Goal: Task Accomplishment & Management: Use online tool/utility

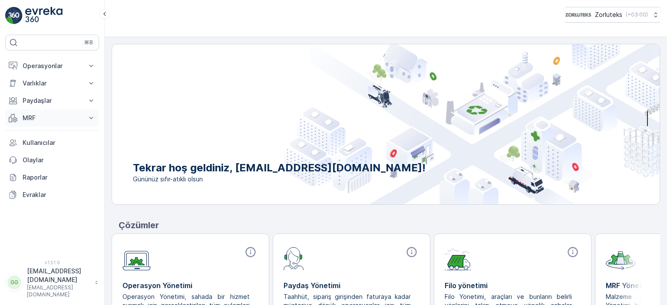
click at [34, 117] on p "MRF" at bounding box center [52, 118] width 59 height 9
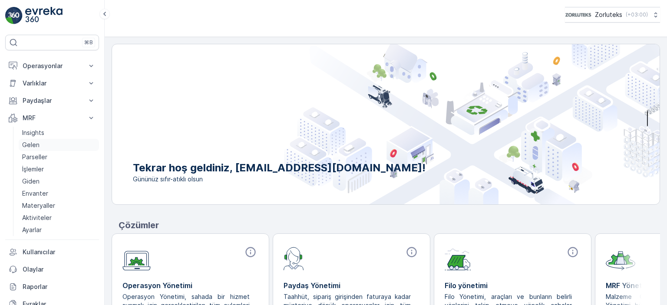
click at [42, 140] on link "Gelen" at bounding box center [59, 145] width 80 height 12
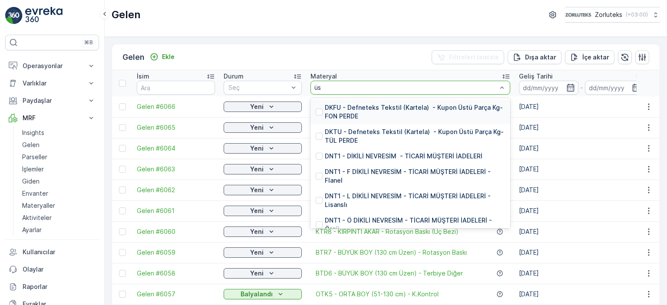
type input "üst"
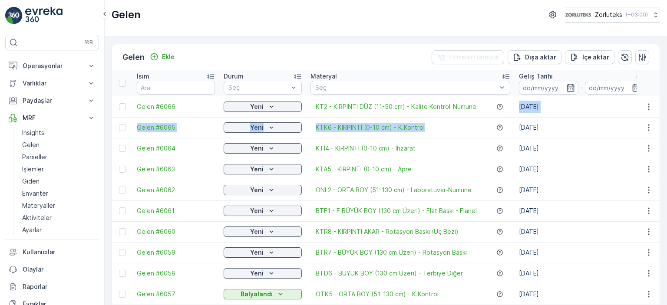
drag, startPoint x: 509, startPoint y: 110, endPoint x: 513, endPoint y: 127, distance: 17.4
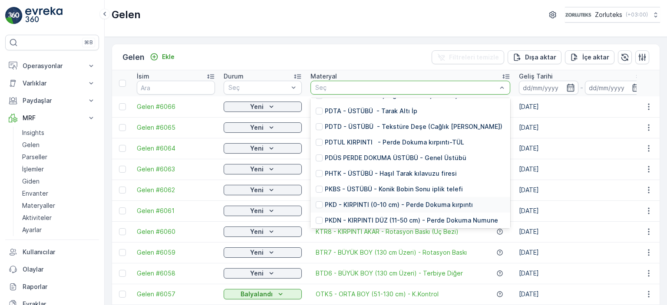
scroll to position [5531, 0]
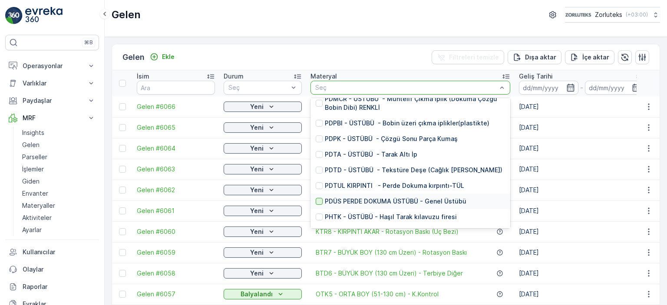
click at [321, 198] on div at bounding box center [319, 201] width 7 height 7
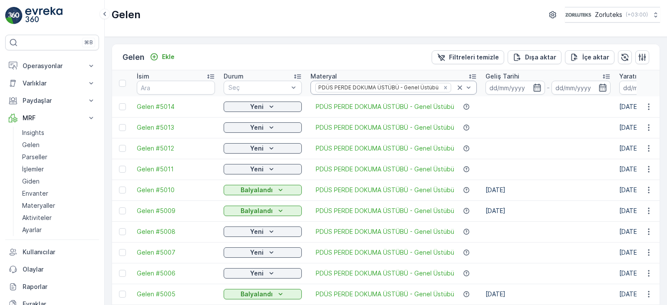
click at [462, 87] on icon at bounding box center [460, 87] width 9 height 9
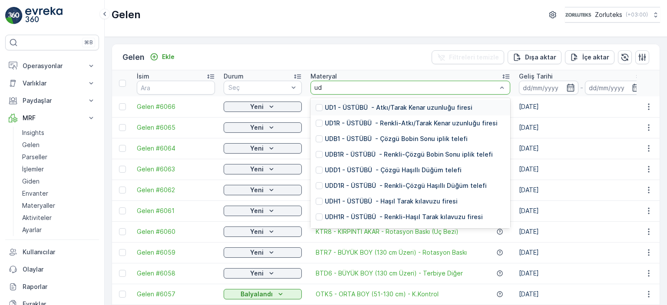
type input "udt"
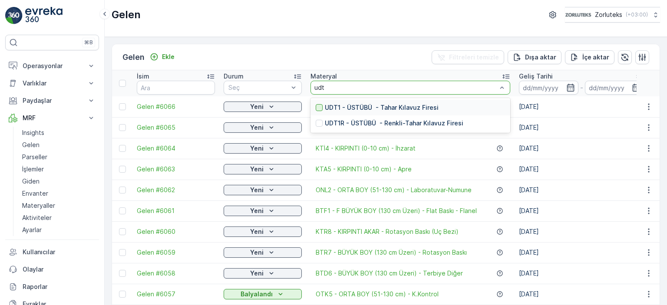
click at [318, 104] on div at bounding box center [319, 107] width 7 height 7
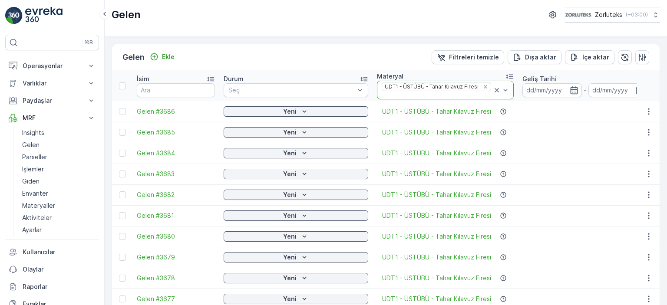
click at [495, 88] on icon at bounding box center [497, 90] width 4 height 4
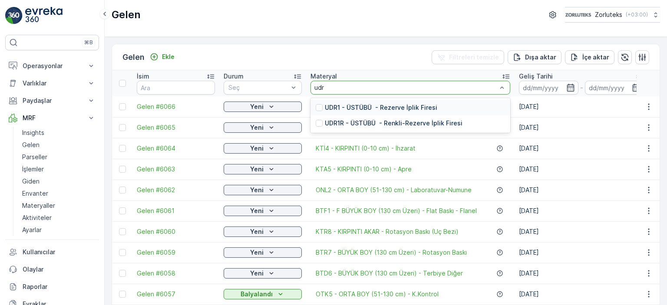
type input "udr1"
click at [371, 109] on p "UDR1 - ÜSTÜBÜ - Rezerve İplik Firesi" at bounding box center [381, 107] width 113 height 9
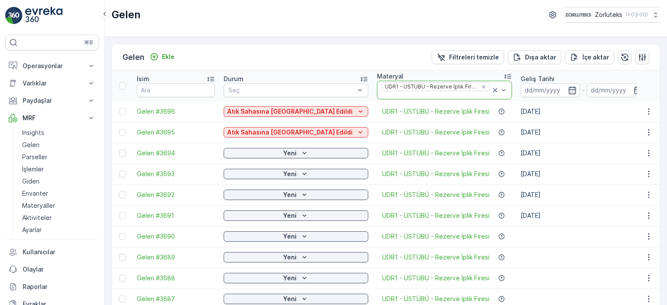
click at [491, 88] on icon at bounding box center [495, 90] width 9 height 9
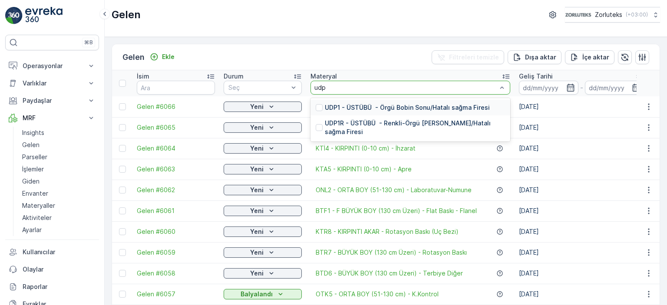
type input "udp1"
click at [368, 108] on p "UDP1 - ÜSTÜBÜ - Örgü Bobin Sonu/Hatalı sağma Firesi" at bounding box center [407, 107] width 165 height 9
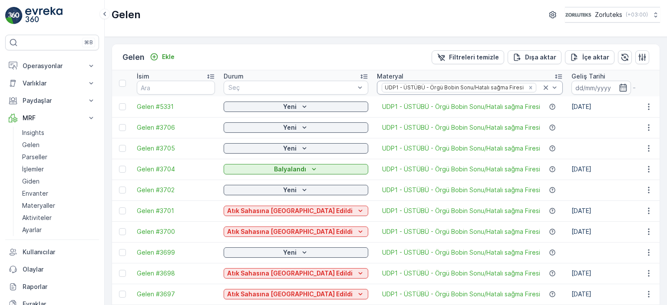
click at [544, 86] on icon at bounding box center [546, 88] width 4 height 4
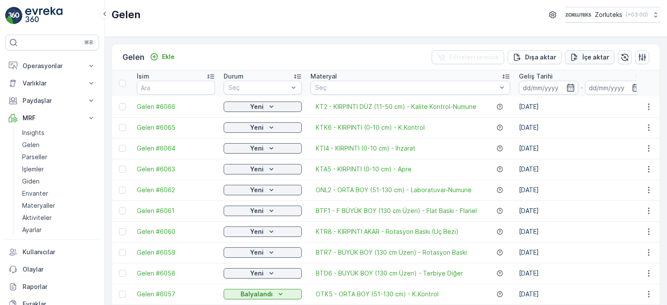
click at [588, 59] on p "İçe aktar" at bounding box center [596, 57] width 27 height 9
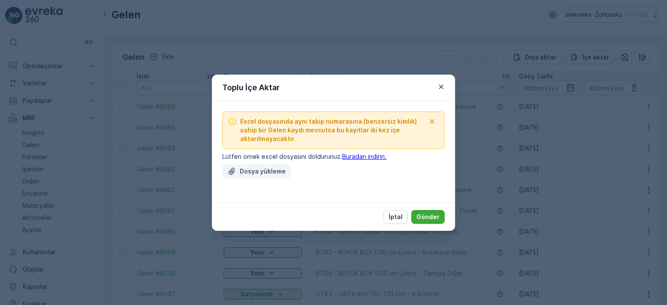
click at [272, 172] on p "Dosya yükleme" at bounding box center [263, 171] width 46 height 9
click at [262, 171] on p "Dosya yükleme" at bounding box center [263, 171] width 46 height 9
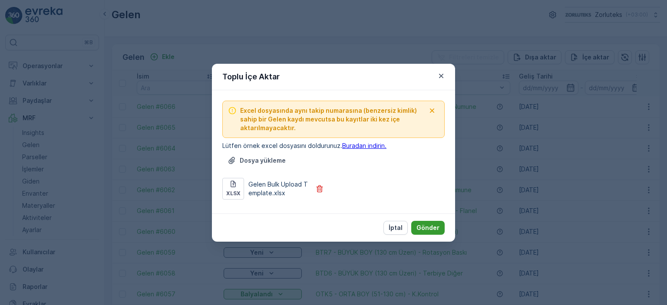
click at [426, 225] on p "Gönder" at bounding box center [428, 228] width 23 height 9
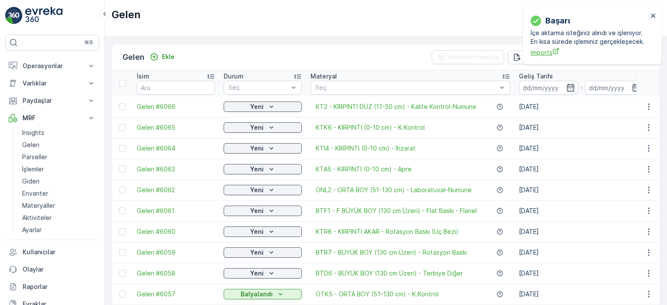
click at [539, 54] on span "imports" at bounding box center [589, 52] width 117 height 9
click at [26, 143] on p "Gelen" at bounding box center [30, 145] width 17 height 9
click at [656, 10] on div "başarı İçe aktarma isteğiniz alındı ve işleniyor. En kısa sürede işleminiz gerç…" at bounding box center [592, 36] width 139 height 58
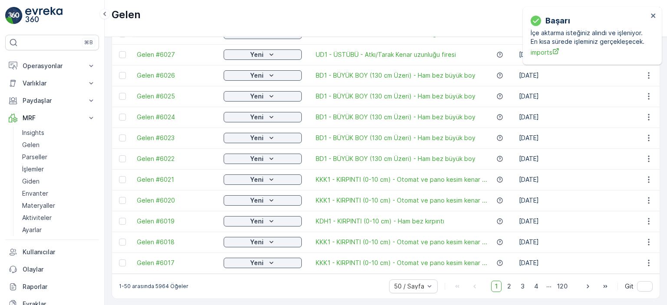
scroll to position [869, 0]
click at [404, 283] on div at bounding box center [409, 285] width 32 height 7
click at [651, 17] on icon "close" at bounding box center [654, 15] width 6 height 7
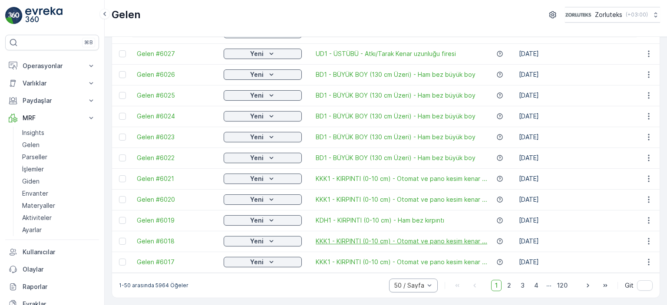
click at [367, 238] on span "KKK1 - KIRPINTI (0-10 cm) - Otomat ve pano kesim kenar ..." at bounding box center [402, 241] width 172 height 9
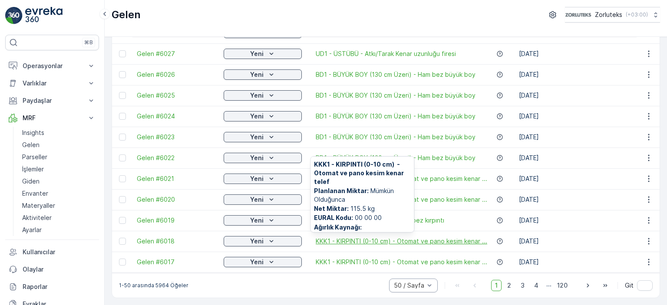
click at [367, 238] on span "KKK1 - KIRPINTI (0-10 cm) - Otomat ve pano kesim kenar ..." at bounding box center [402, 241] width 172 height 9
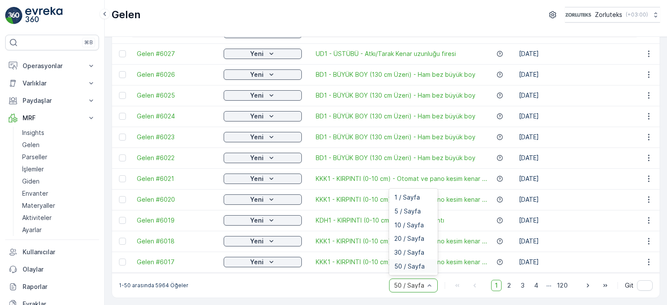
click at [417, 268] on span "50 / Sayfa" at bounding box center [409, 266] width 30 height 7
click at [510, 289] on span "2" at bounding box center [509, 285] width 12 height 11
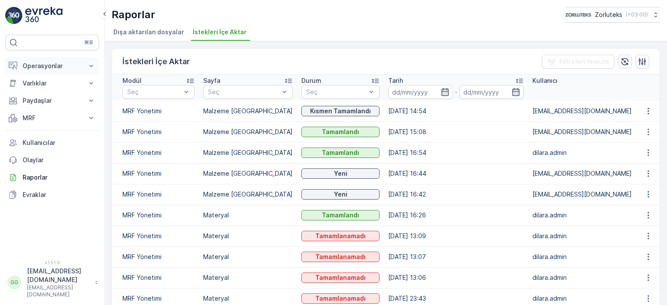
click at [55, 67] on p "Operasyonlar" at bounding box center [52, 66] width 59 height 9
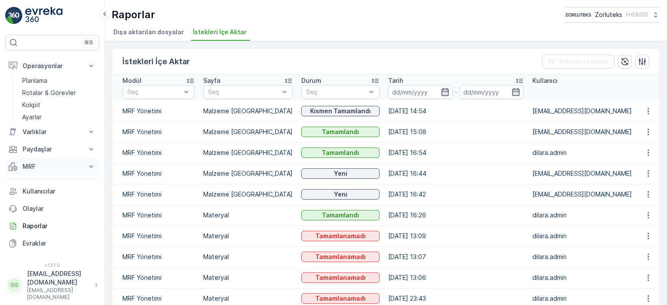
click at [41, 167] on p "MRF" at bounding box center [52, 166] width 59 height 9
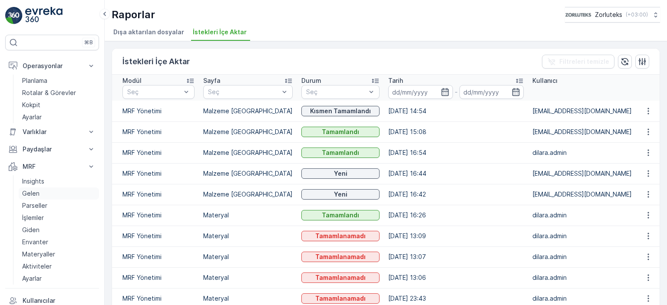
click at [40, 194] on link "Gelen" at bounding box center [59, 194] width 80 height 12
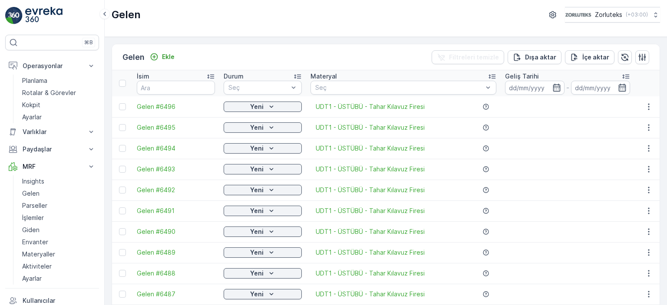
scroll to position [305, 0]
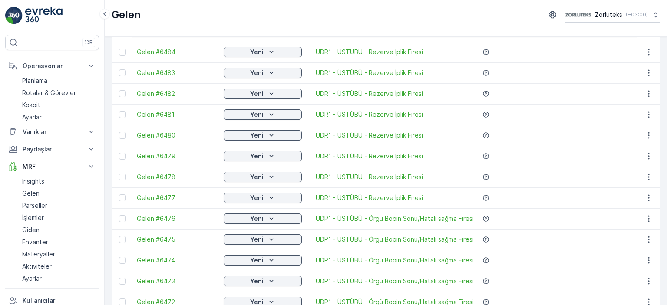
click at [189, 29] on div "Gelen Zorluteks ( +03:00 )" at bounding box center [386, 18] width 563 height 37
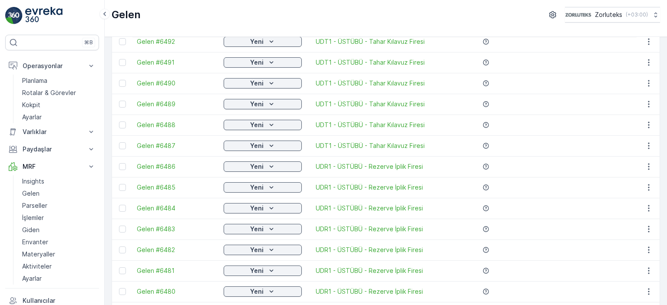
scroll to position [0, 0]
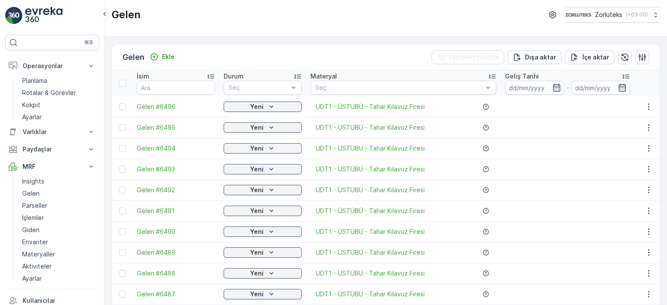
drag, startPoint x: 101, startPoint y: 104, endPoint x: 100, endPoint y: 142, distance: 38.7
click at [94, 151] on div "⌘B Operasyonlar Planlama Rotalar & Görevler Kokpit Ayarlar Varlıklar Varlıklar …" at bounding box center [52, 152] width 105 height 305
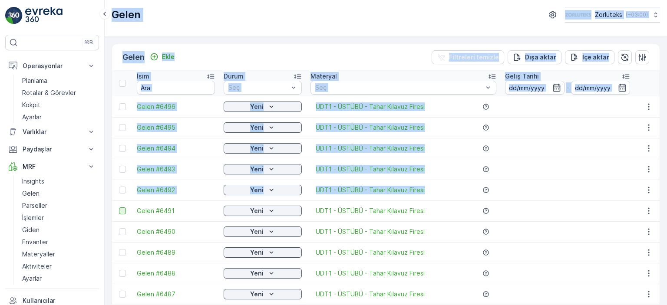
drag, startPoint x: 103, startPoint y: 141, endPoint x: 121, endPoint y: 212, distance: 73.2
click at [121, 212] on div "⌘B Operasyonlar Planlama Rotalar & Görevler Kokpit Ayarlar Varlıklar Varlıklar …" at bounding box center [333, 152] width 667 height 305
click at [106, 214] on div "Gelen Ekle Filtreleri temizle Dışa aktar İçe aktar İsim Durum Seç Materyal Seç …" at bounding box center [386, 171] width 563 height 268
drag, startPoint x: 84, startPoint y: 265, endPoint x: 103, endPoint y: 224, distance: 45.3
click at [83, 265] on link "Aktiviteler" at bounding box center [59, 267] width 80 height 12
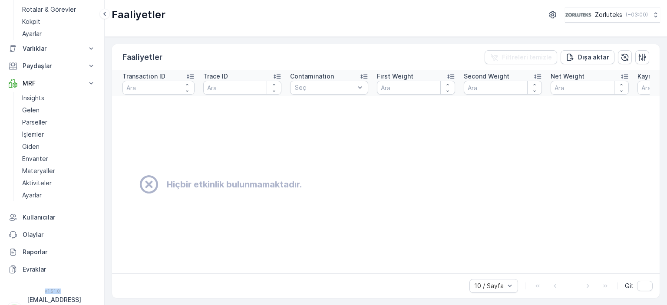
scroll to position [85, 0]
click at [38, 233] on p "Olaylar" at bounding box center [59, 233] width 73 height 9
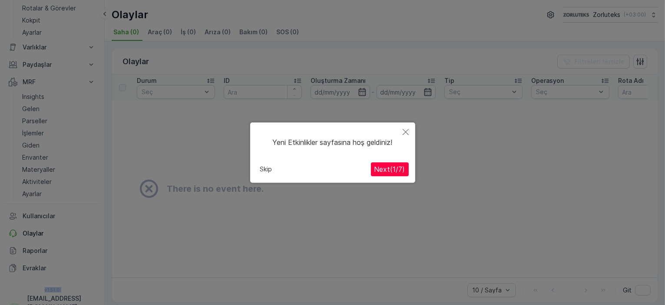
click at [404, 130] on icon "Close" at bounding box center [406, 132] width 6 height 6
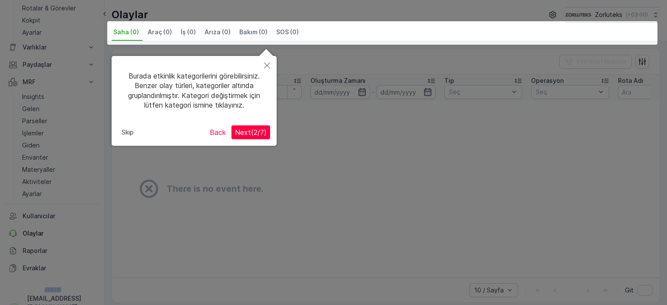
click at [219, 132] on button "Back" at bounding box center [217, 133] width 23 height 14
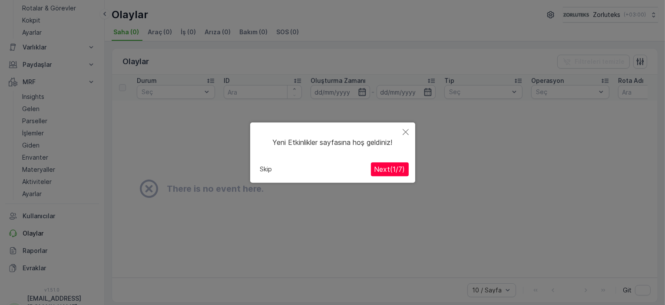
click at [33, 250] on div at bounding box center [332, 159] width 665 height 319
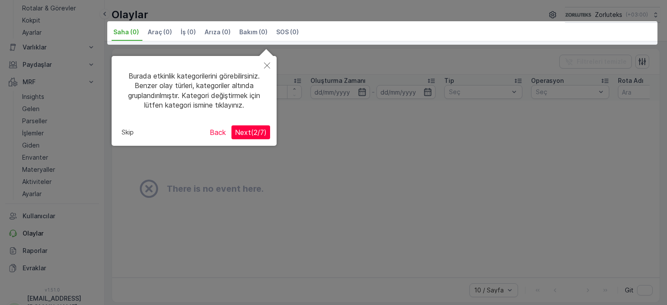
click at [242, 131] on span "Next ( 2 / 7 )" at bounding box center [251, 132] width 32 height 9
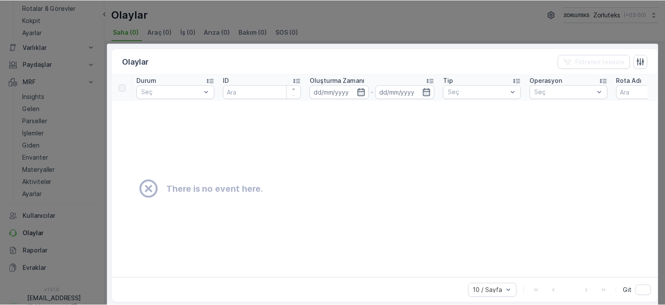
scroll to position [99, 0]
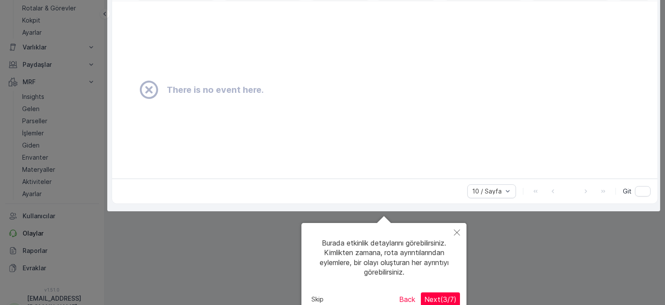
click at [436, 298] on span "Next ( 3 / 7 )" at bounding box center [440, 299] width 32 height 9
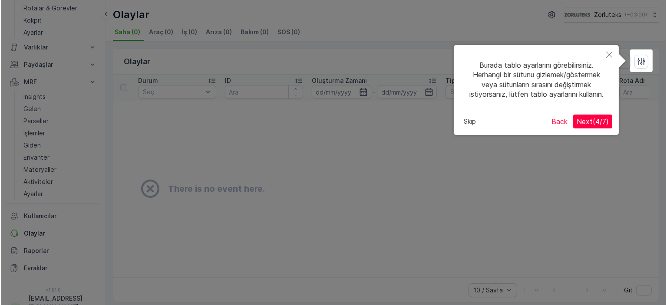
scroll to position [0, 0]
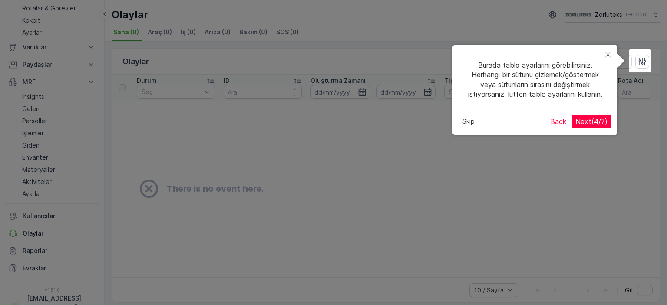
click at [603, 123] on span "Next ( 4 / 7 )" at bounding box center [592, 121] width 32 height 9
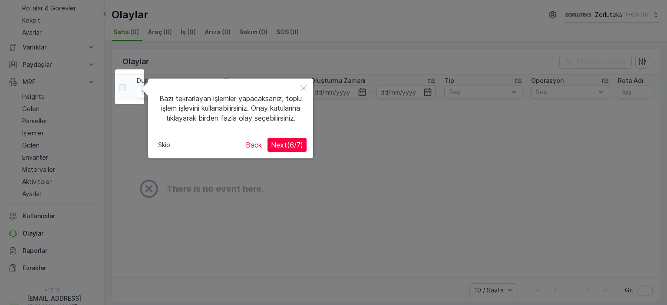
click at [299, 149] on span "Next ( 6 / 7 )" at bounding box center [287, 145] width 32 height 9
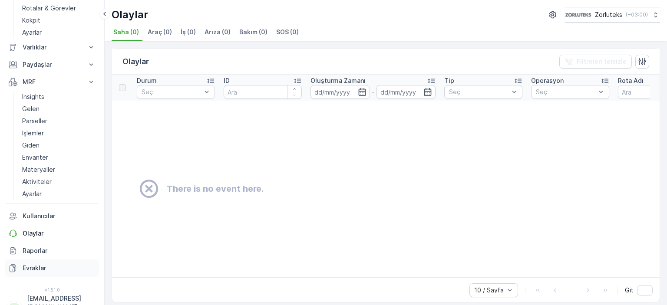
click at [30, 269] on p "Evraklar" at bounding box center [59, 268] width 73 height 9
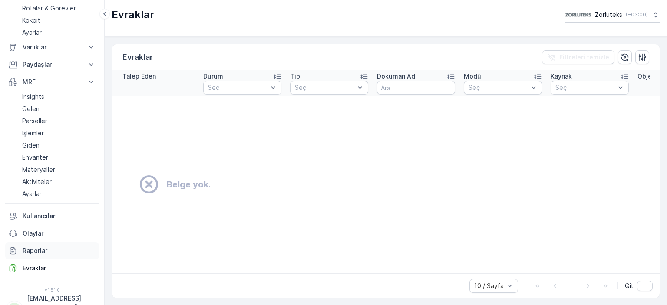
click at [29, 248] on p "Raporlar" at bounding box center [59, 251] width 73 height 9
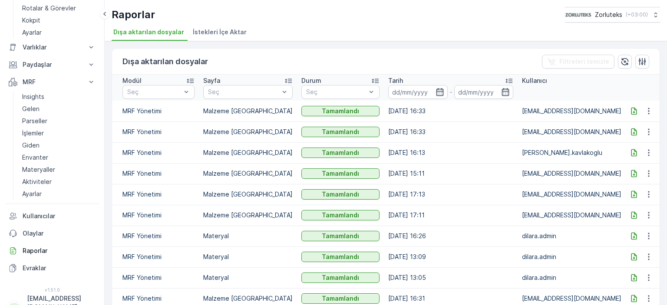
click at [218, 35] on span "İstekleri İçe Aktar" at bounding box center [220, 32] width 54 height 9
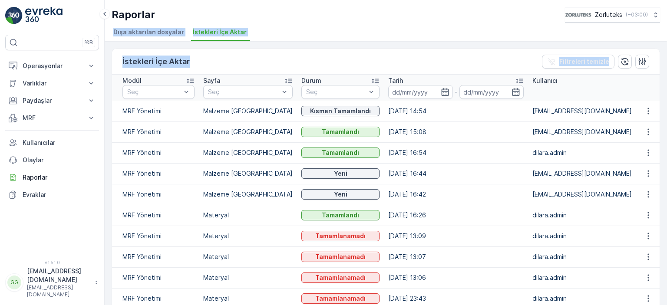
drag, startPoint x: 664, startPoint y: 105, endPoint x: 655, endPoint y: -3, distance: 108.5
click at [655, 0] on html "⌘B Operasyonlar Planlama Rotalar & Görevler Kokpit Ayarlar Varlıklar Varlıklar …" at bounding box center [333, 152] width 667 height 305
click at [511, 187] on td "[DATE] 16:42" at bounding box center [456, 194] width 144 height 21
